Goal: Information Seeking & Learning: Learn about a topic

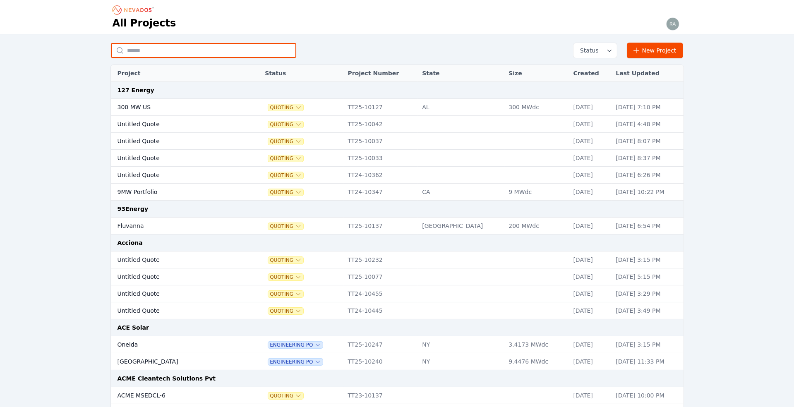
click at [163, 49] on input "text" at bounding box center [203, 50] width 185 height 15
click at [196, 49] on input "text" at bounding box center [203, 50] width 185 height 15
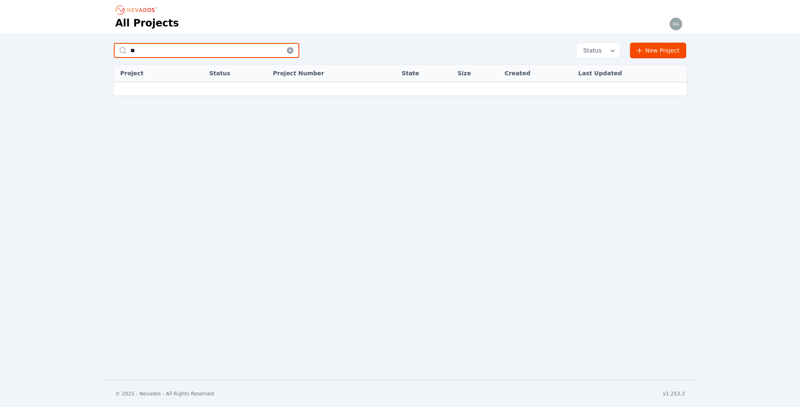
type input "*"
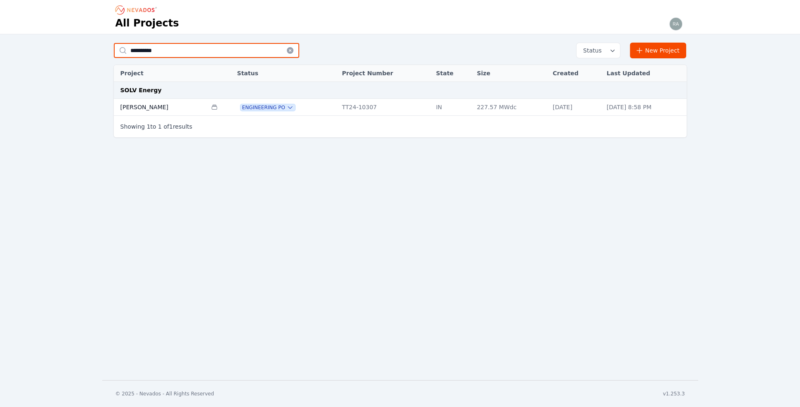
type input "**********"
click at [149, 103] on td "[PERSON_NAME]" at bounding box center [160, 107] width 93 height 17
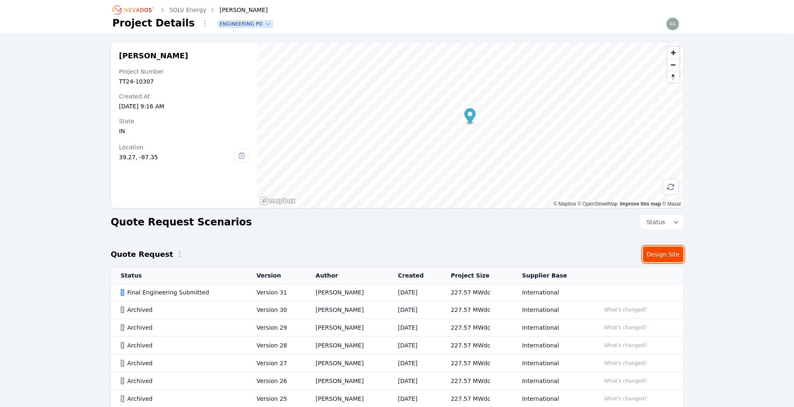
click at [655, 257] on link "Design Site" at bounding box center [663, 255] width 41 height 16
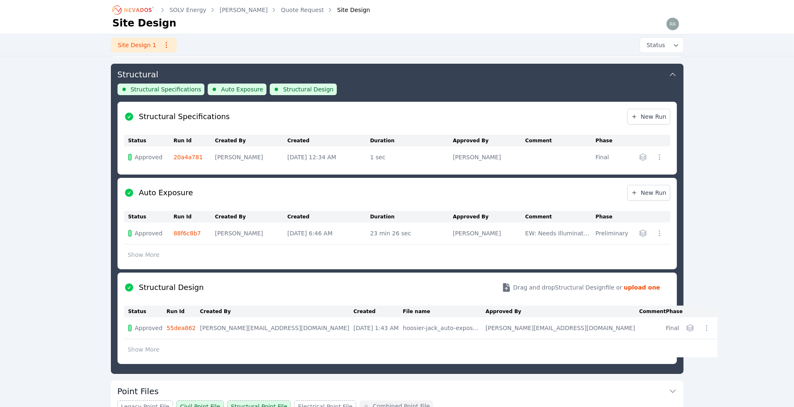
scroll to position [89, 0]
click at [156, 86] on span "Structural Specifications" at bounding box center [166, 89] width 71 height 8
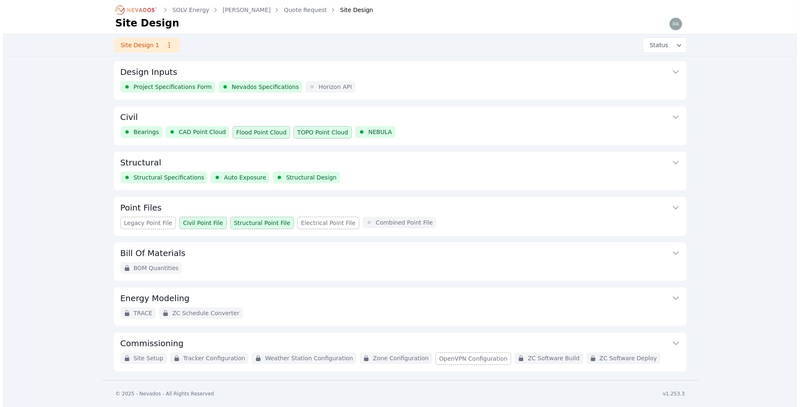
scroll to position [0, 0]
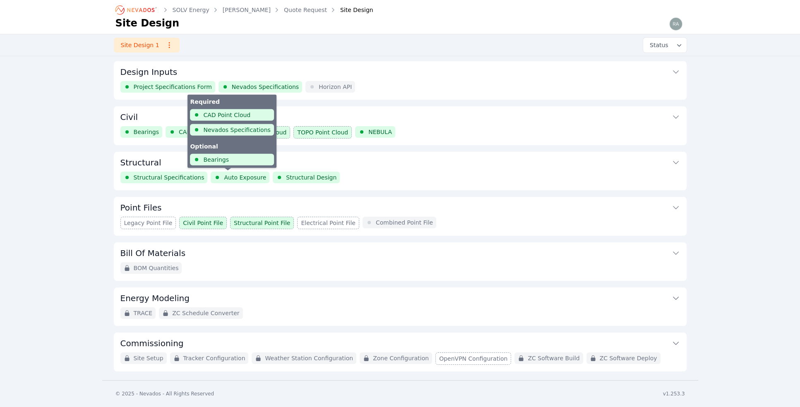
click at [243, 177] on span "Auto Exposure" at bounding box center [245, 177] width 42 height 8
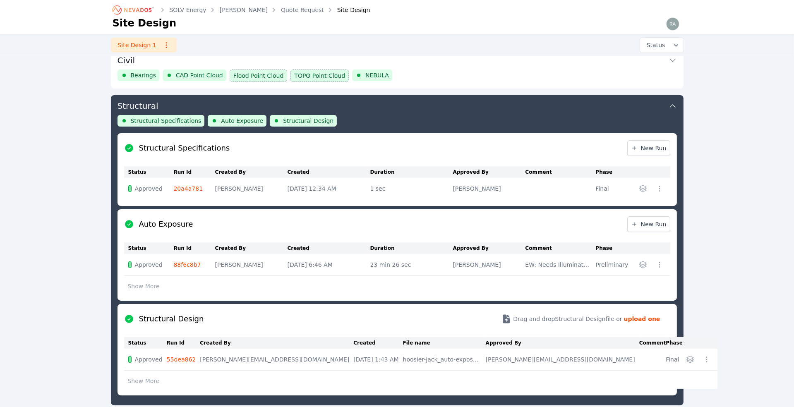
scroll to position [89, 0]
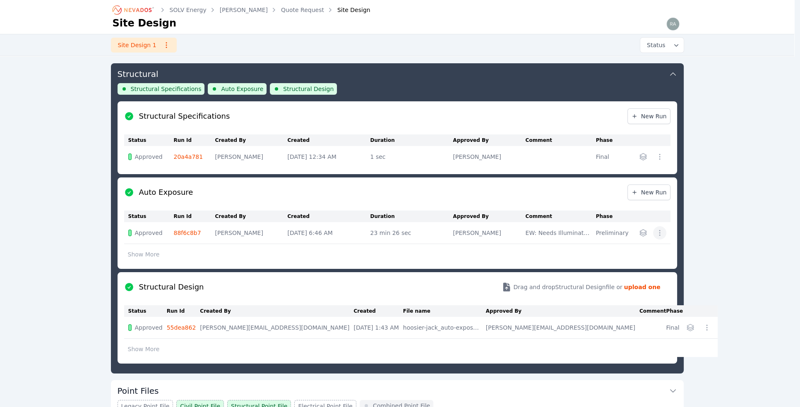
click at [662, 233] on icon "button" at bounding box center [659, 233] width 8 height 8
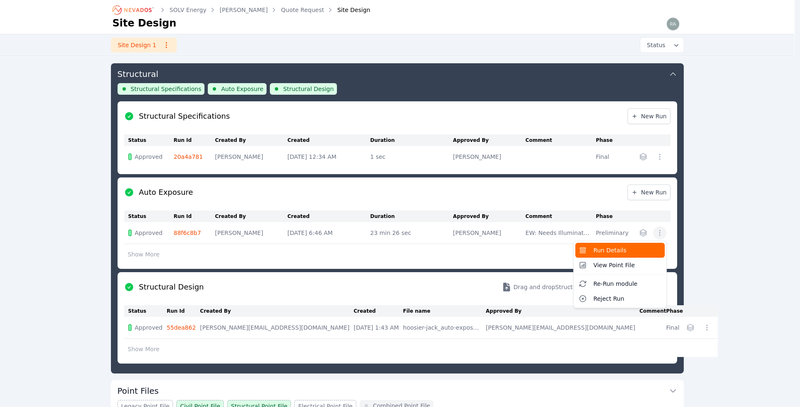
click at [611, 244] on button "Run Details" at bounding box center [619, 250] width 89 height 15
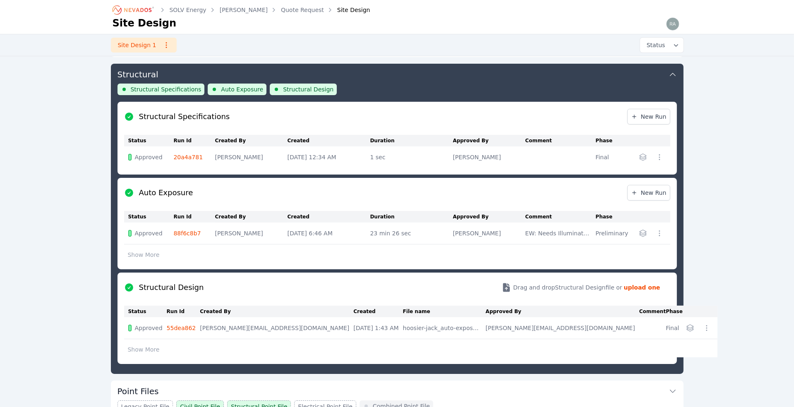
scroll to position [89, 0]
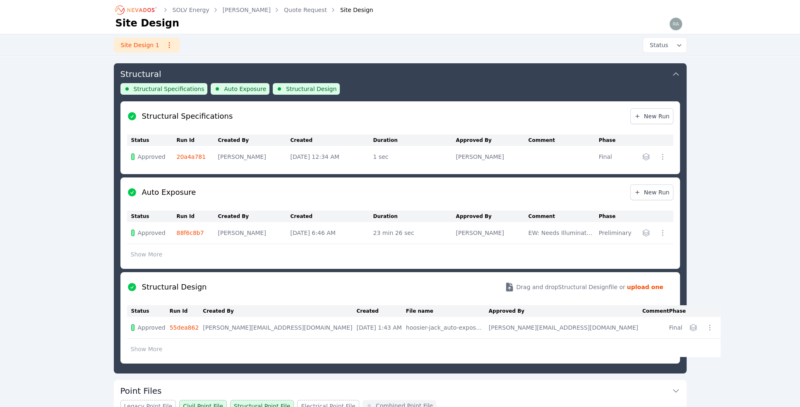
click at [660, 157] on icon "button" at bounding box center [662, 157] width 8 height 8
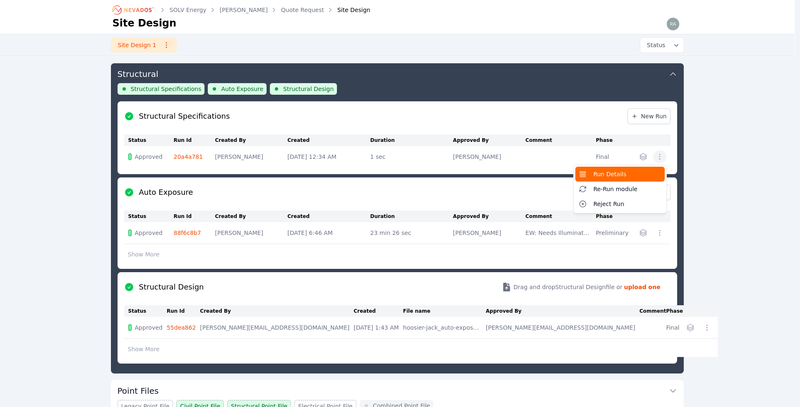
click at [609, 174] on span "Run Details" at bounding box center [609, 174] width 33 height 8
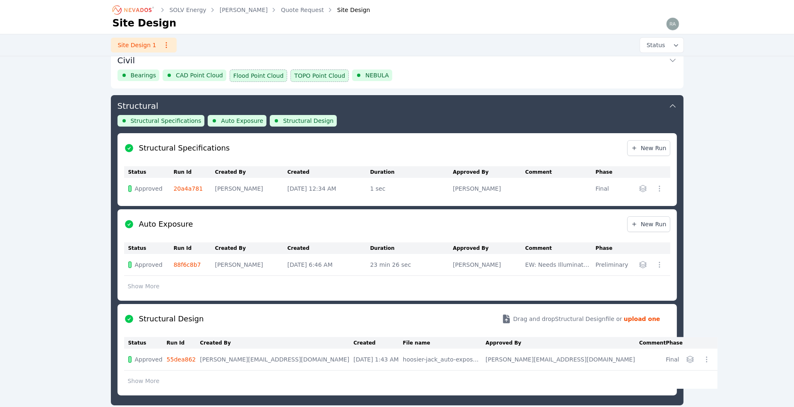
scroll to position [89, 0]
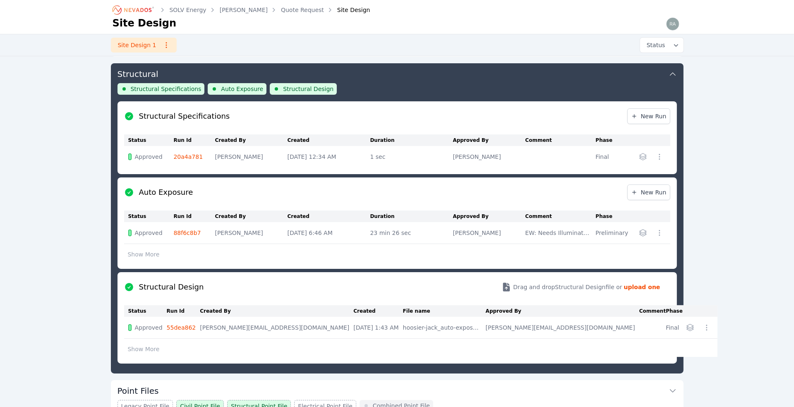
click at [149, 87] on span "Structural Specifications" at bounding box center [166, 89] width 71 height 8
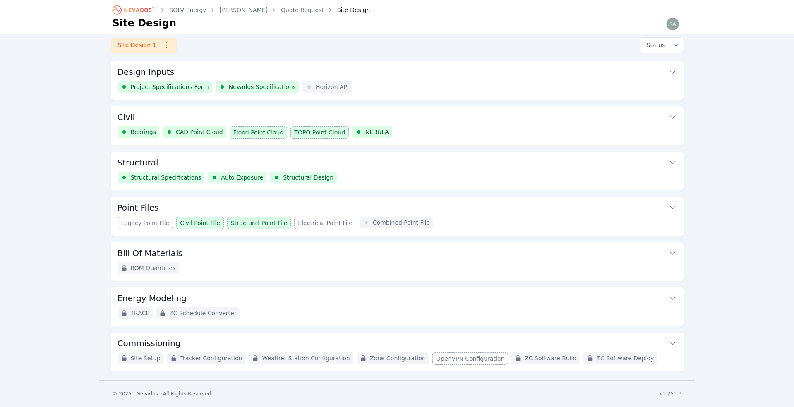
scroll to position [0, 0]
click at [246, 84] on span "Nevados Specifications" at bounding box center [265, 87] width 67 height 8
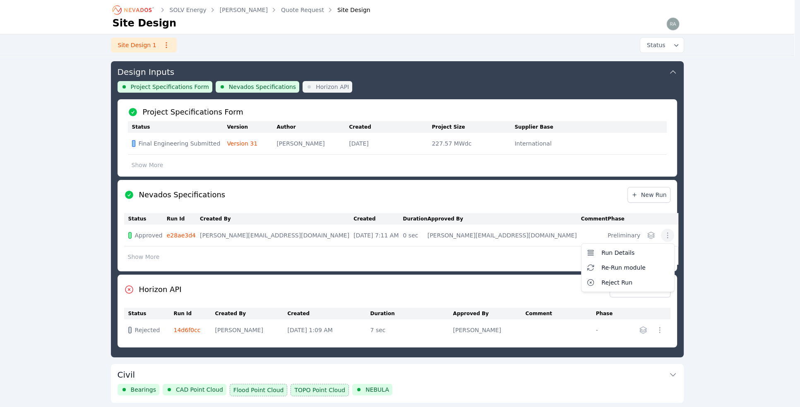
click at [663, 237] on icon "button" at bounding box center [667, 235] width 8 height 8
click at [608, 257] on span "Run Details" at bounding box center [617, 253] width 33 height 8
